Goal: Information Seeking & Learning: Learn about a topic

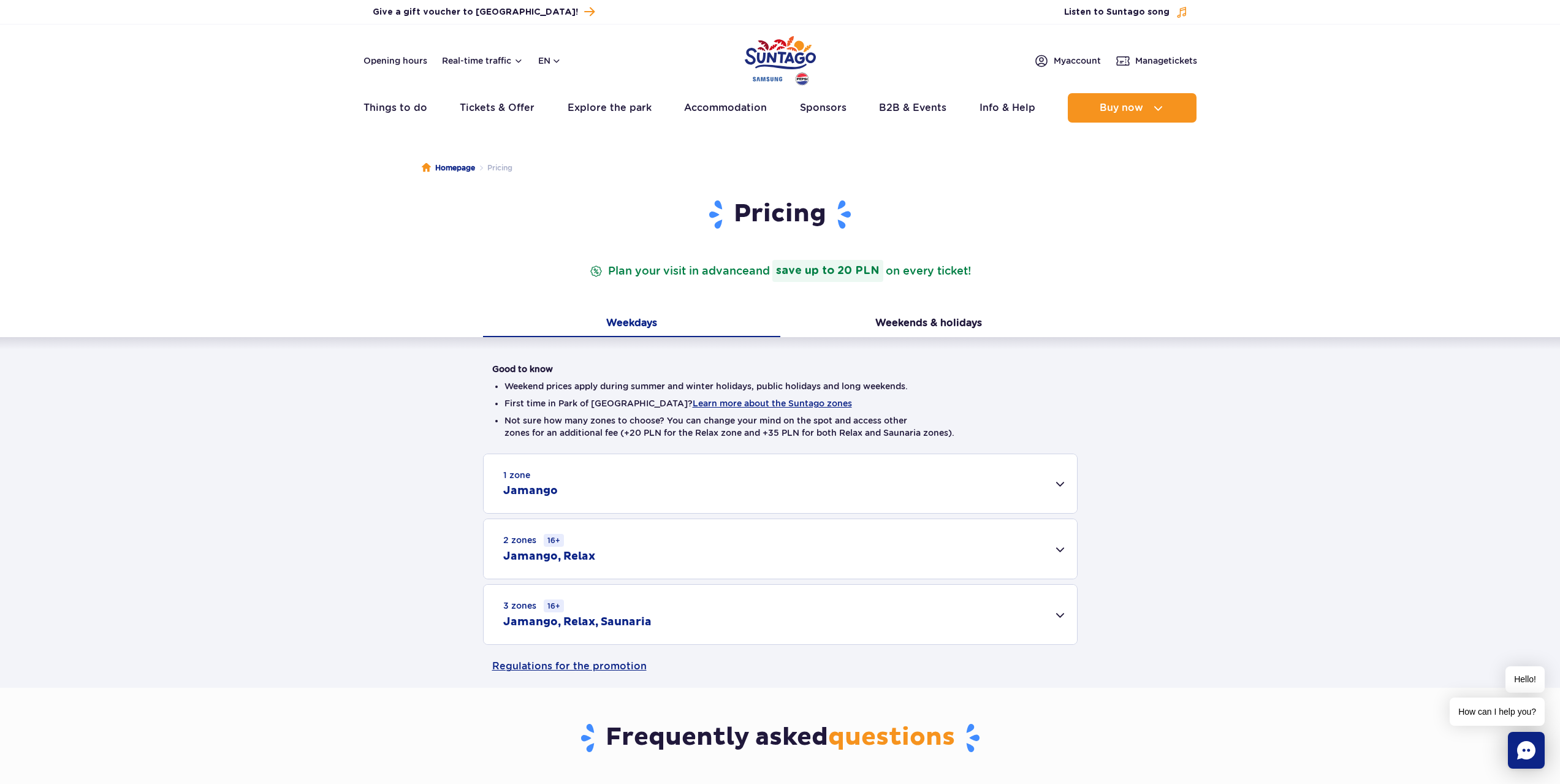
click at [794, 386] on li "Weekend prices apply during summer and winter holidays, public holidays and lon…" at bounding box center [780, 386] width 552 height 12
drag, startPoint x: 1055, startPoint y: 392, endPoint x: 1121, endPoint y: 412, distance: 69.0
click at [1056, 392] on li "Weekend prices apply during summer and winter holidays, public holidays and lon…" at bounding box center [780, 386] width 552 height 12
click at [894, 326] on button "Weekends & holidays" at bounding box center [929, 324] width 297 height 26
click at [583, 489] on div "1 zone Jamango" at bounding box center [780, 483] width 593 height 59
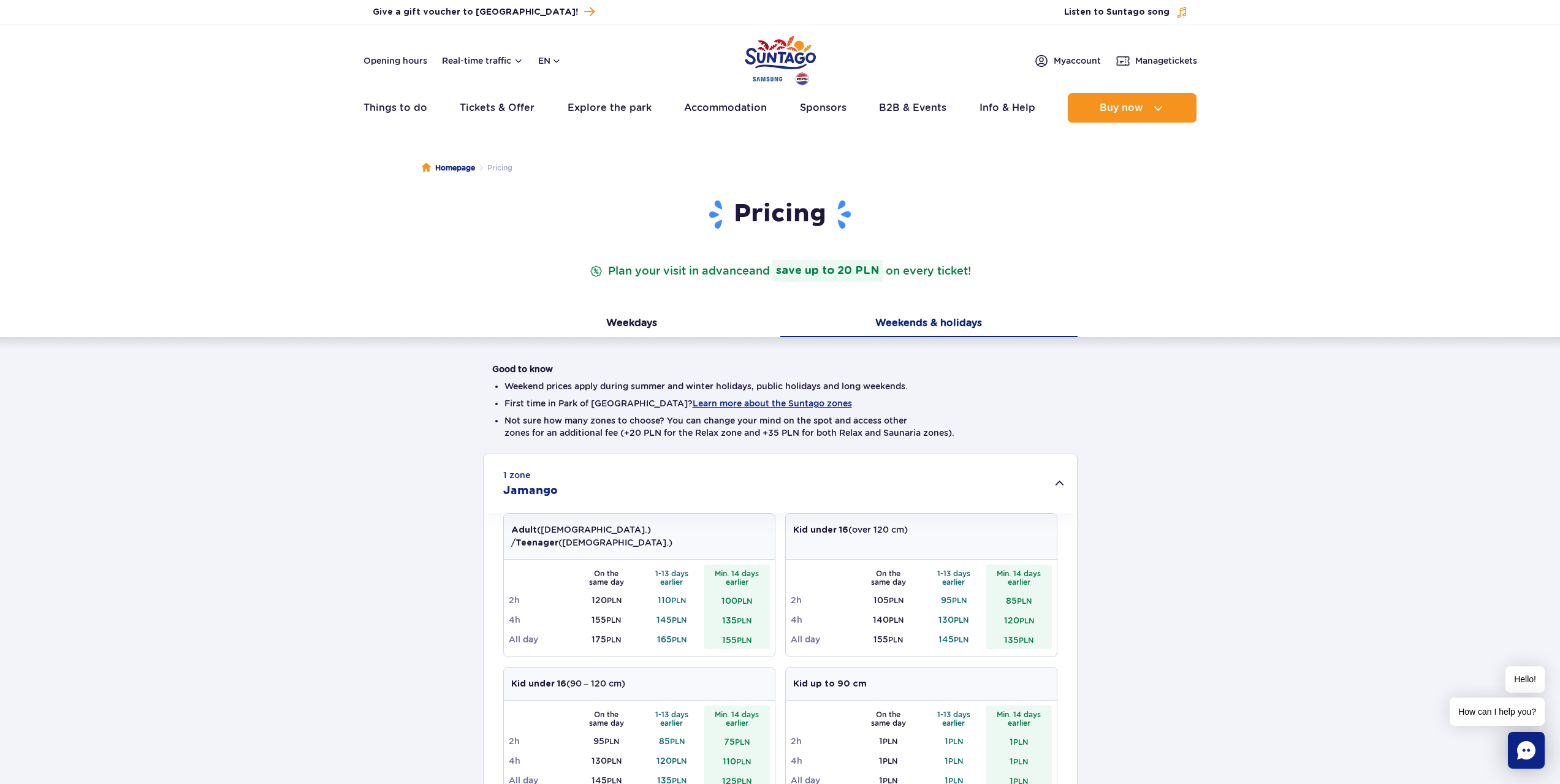
click at [585, 488] on div "1 zone Jamango" at bounding box center [780, 483] width 593 height 59
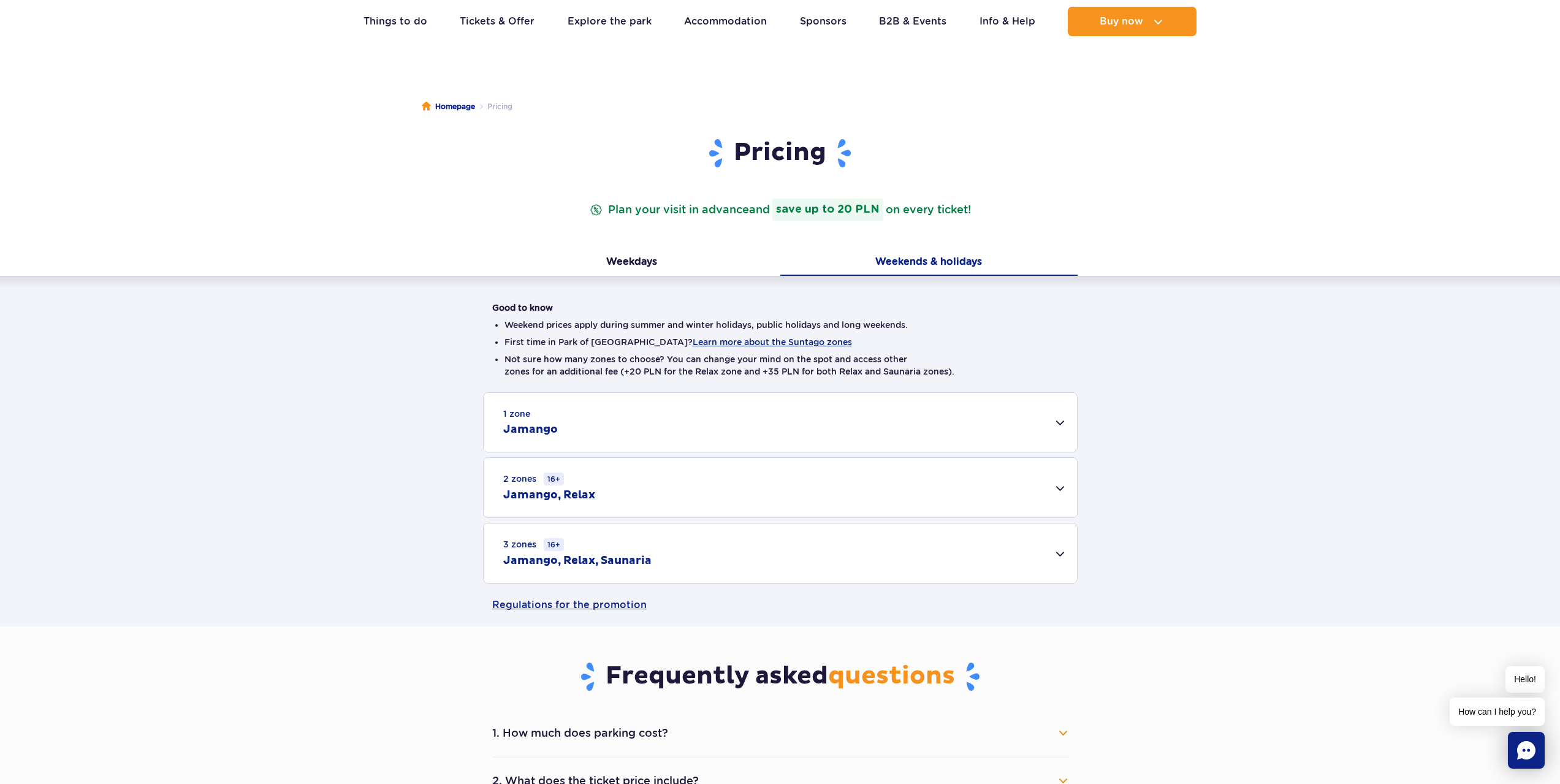
scroll to position [184, 0]
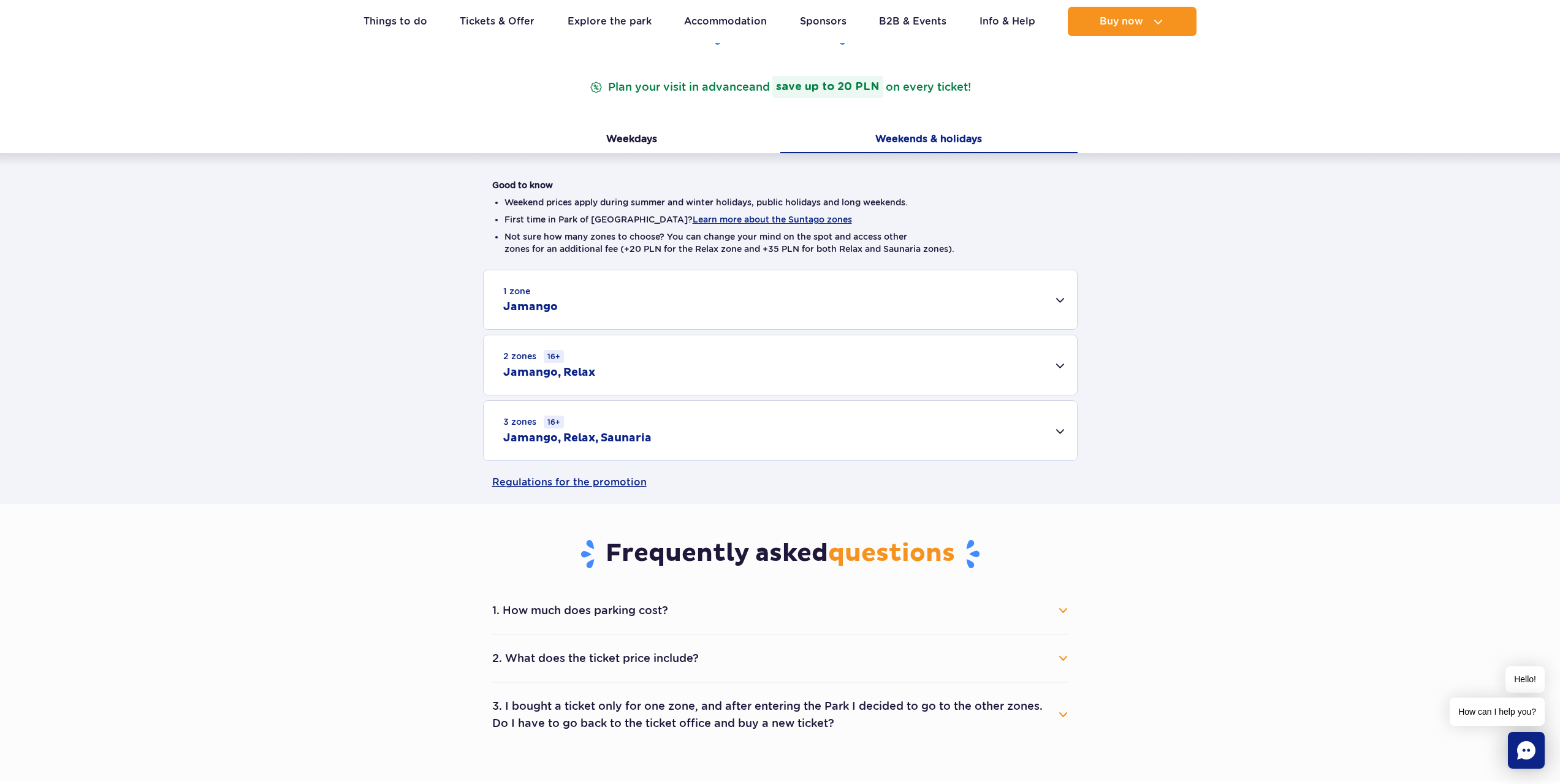
click at [608, 309] on div "1 zone Jamango" at bounding box center [780, 299] width 593 height 59
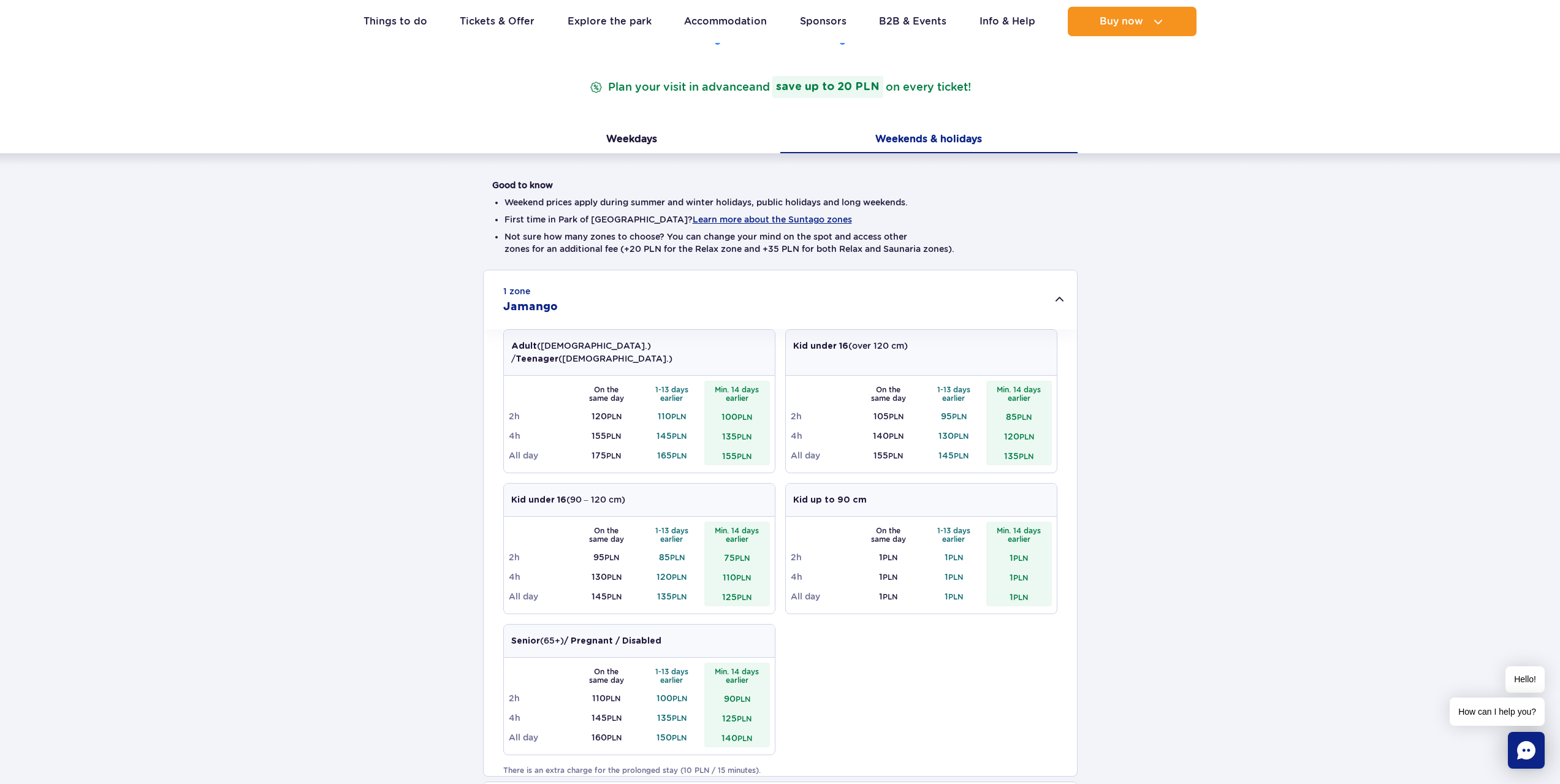
click at [1155, 444] on div "1 zone Jamango Adult ([DEMOGRAPHIC_DATA].) / Teenager ([DEMOGRAPHIC_DATA].) On …" at bounding box center [780, 589] width 1560 height 638
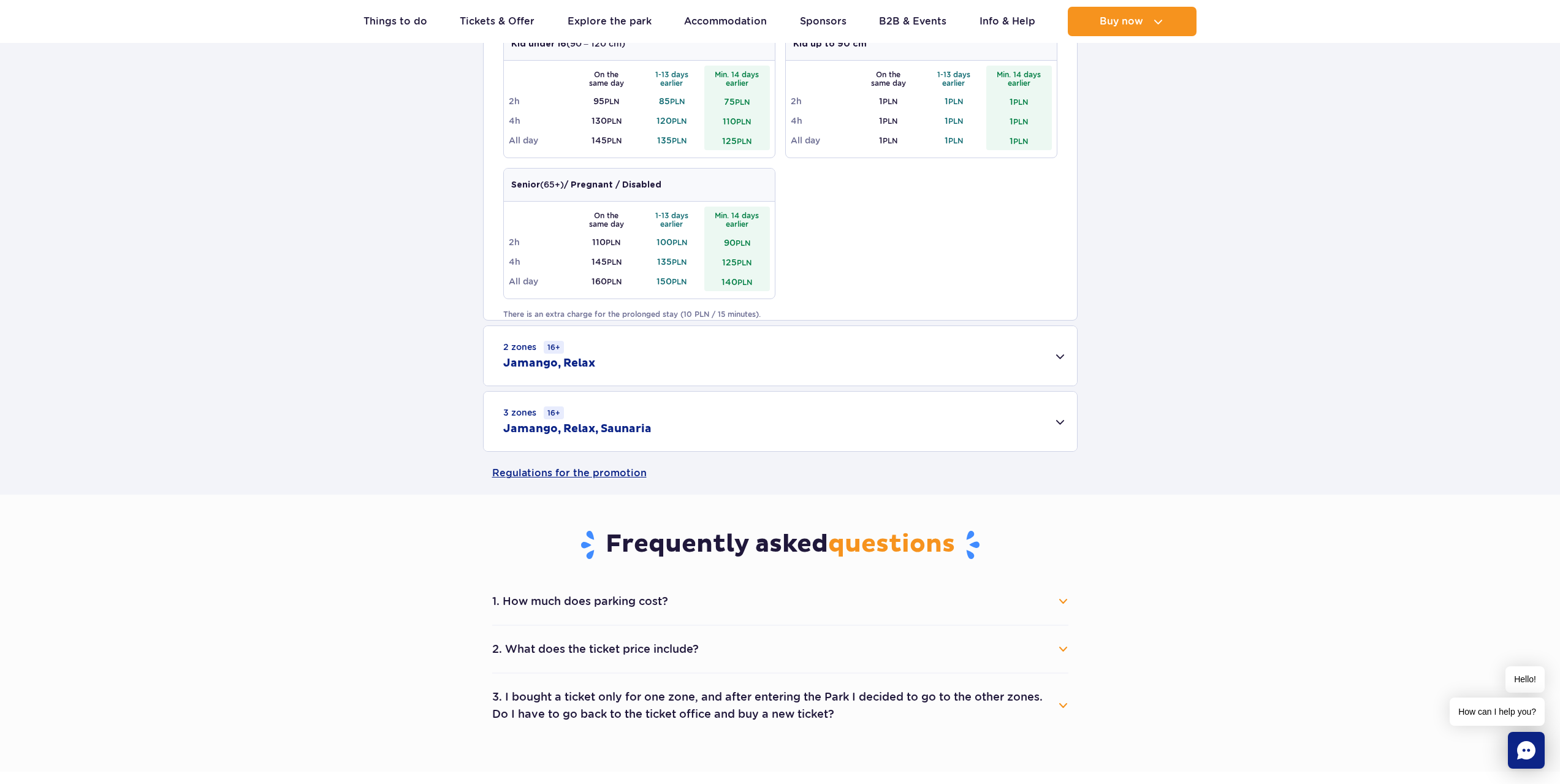
scroll to position [663, 0]
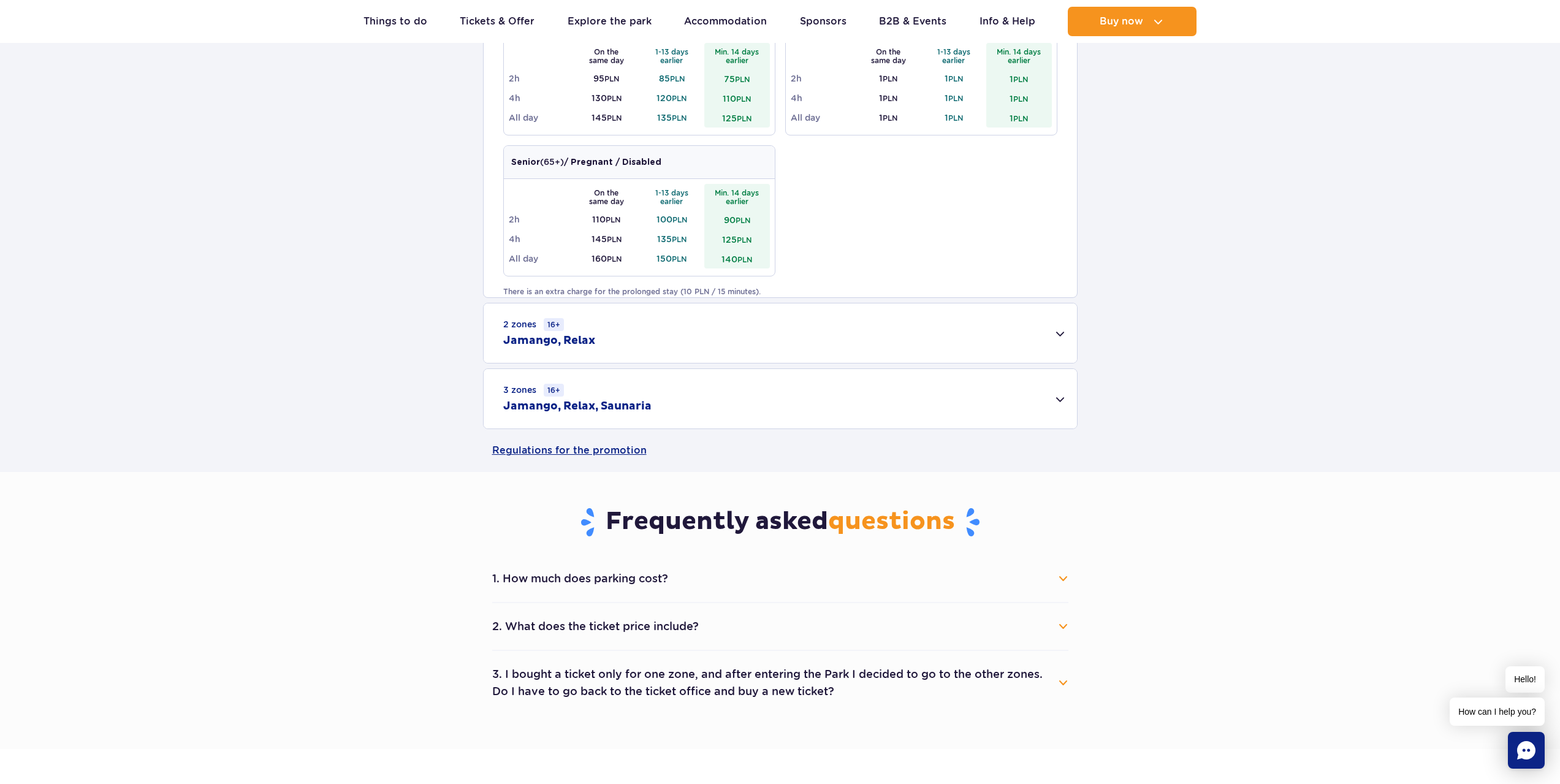
click at [597, 334] on div "2 zones 16+ [GEOGRAPHIC_DATA], Relax" at bounding box center [780, 334] width 593 height 60
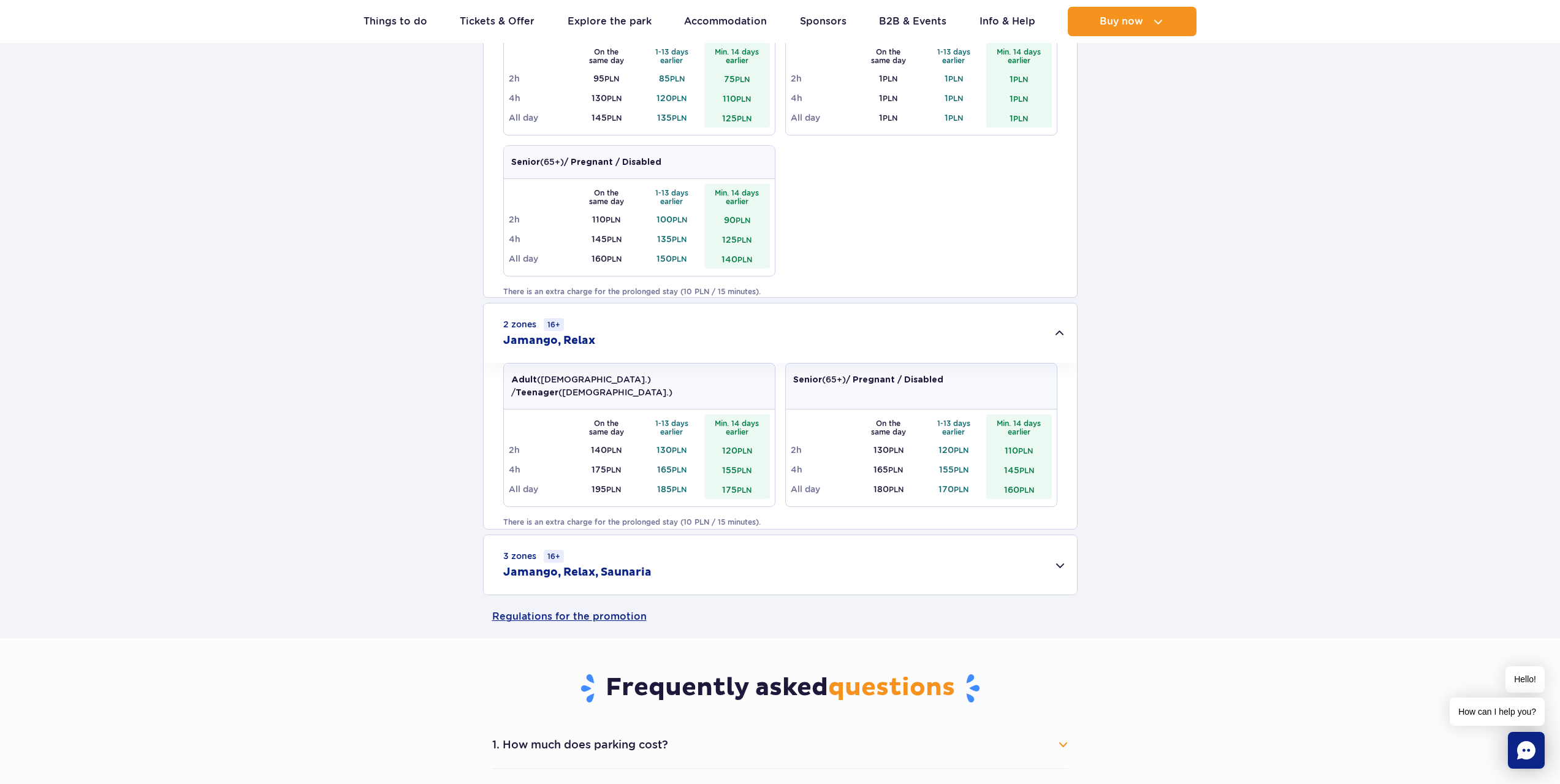
click at [607, 333] on div "2 zones 16+ [GEOGRAPHIC_DATA], Relax" at bounding box center [780, 334] width 593 height 60
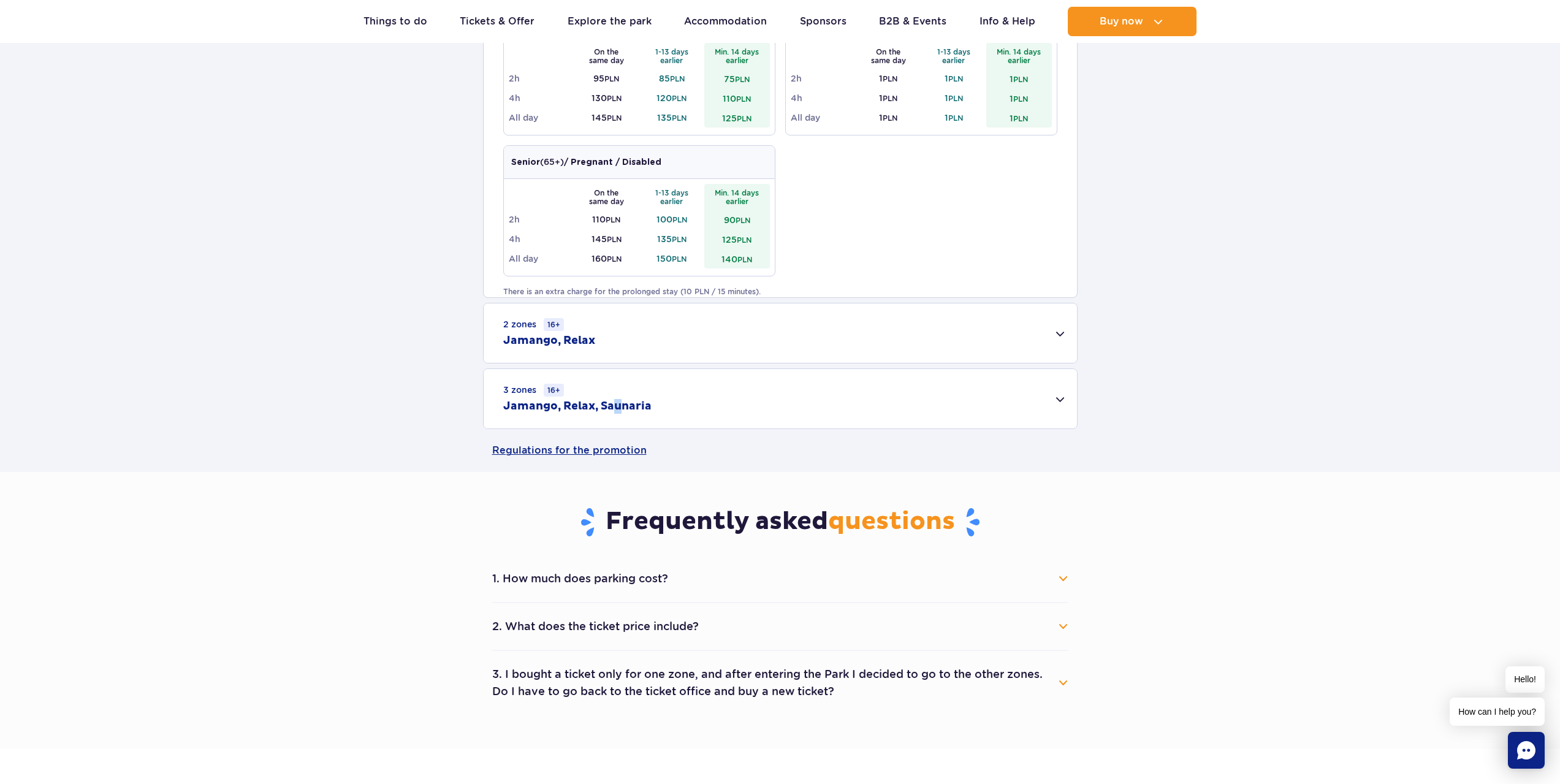
click at [617, 398] on div "3 zones 16+ Jamango, Relax, Saunaria" at bounding box center [780, 398] width 593 height 60
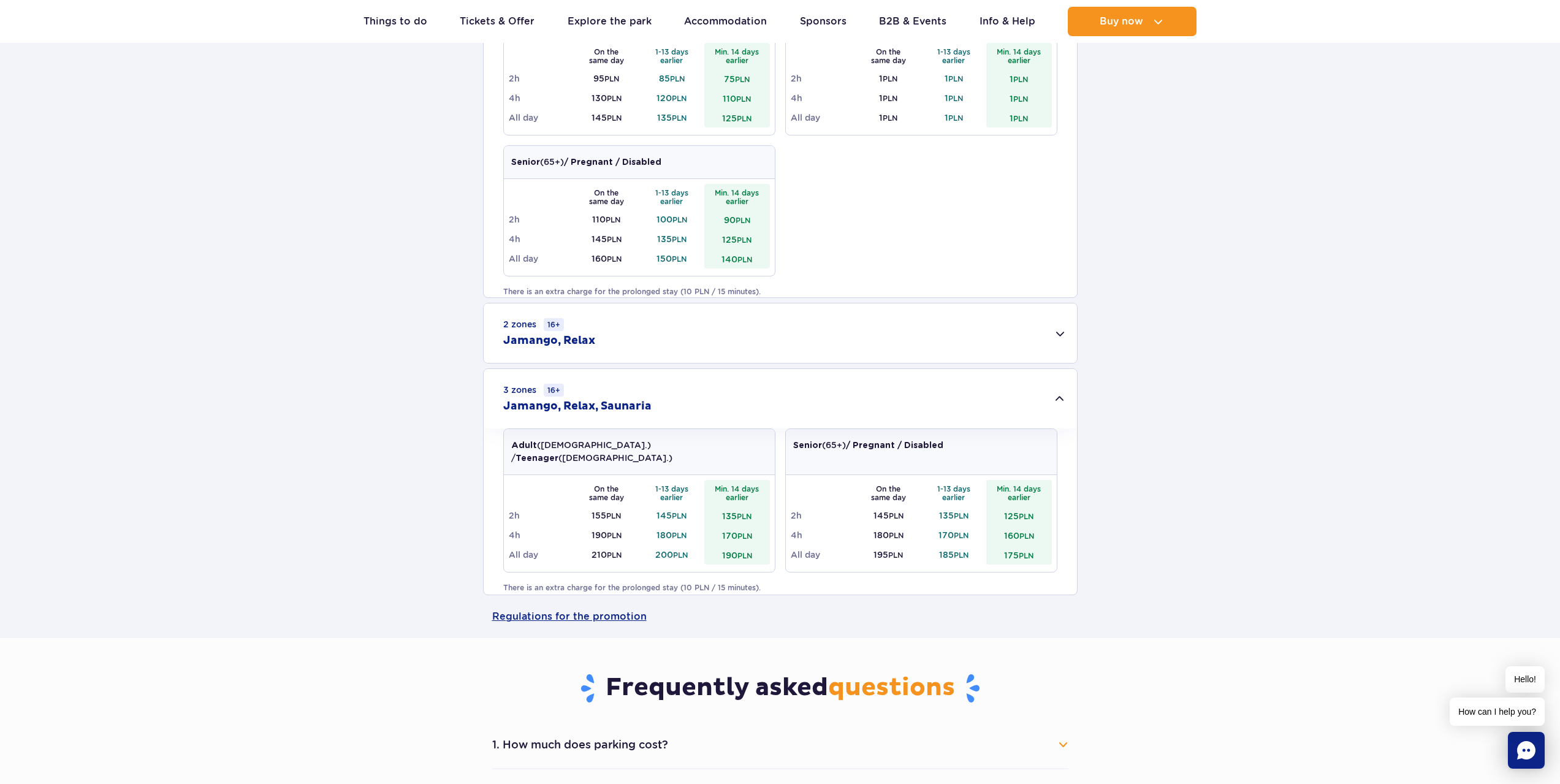
click at [655, 405] on div "3 zones 16+ Jamango, Relax, Saunaria" at bounding box center [780, 398] width 593 height 60
